Goal: Navigation & Orientation: Find specific page/section

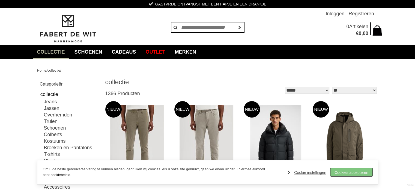
click at [351, 170] on link "Cookies accepteren" at bounding box center [351, 172] width 42 height 8
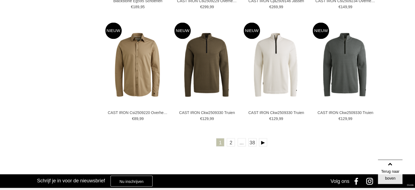
scroll to position [982, 0]
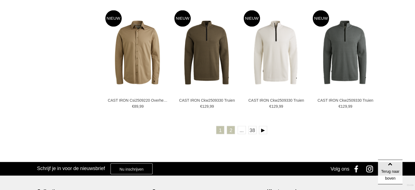
click at [233, 126] on link "2" at bounding box center [231, 129] width 8 height 8
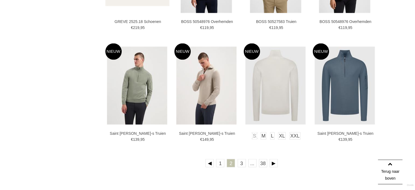
scroll to position [955, 0]
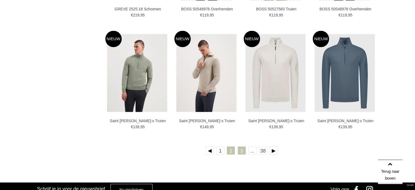
click at [242, 150] on link "3" at bounding box center [242, 150] width 8 height 8
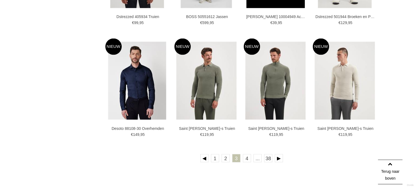
scroll to position [955, 0]
